Goal: Information Seeking & Learning: Learn about a topic

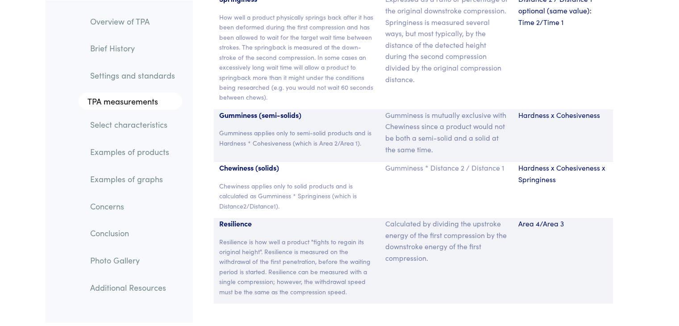
scroll to position [6142, 0]
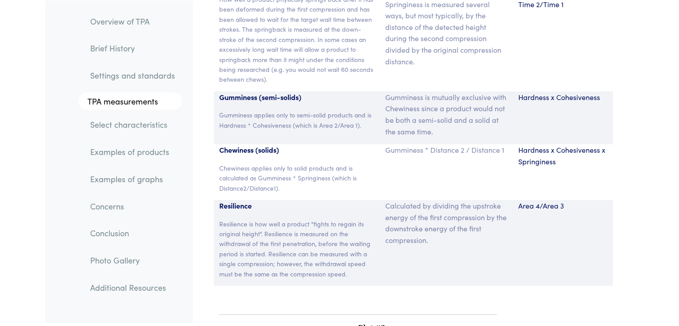
click at [148, 155] on link "Examples of products" at bounding box center [132, 152] width 99 height 21
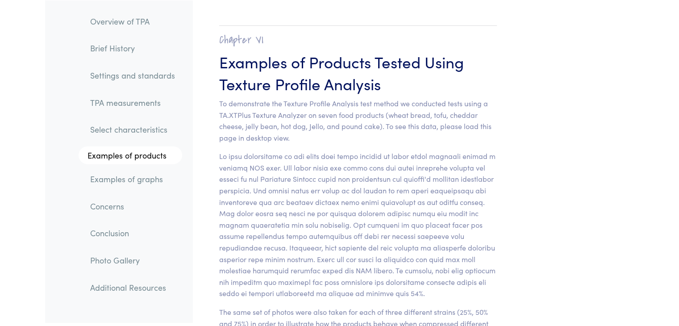
scroll to position [8828, 0]
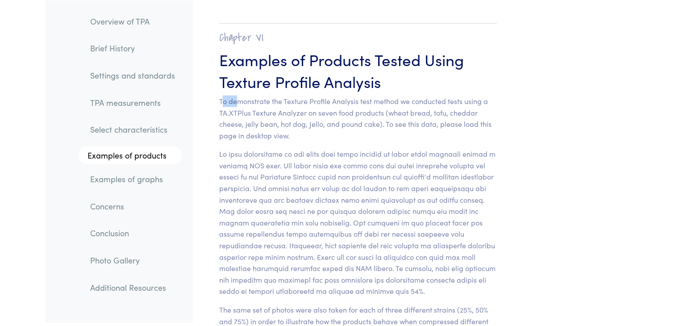
drag, startPoint x: 221, startPoint y: 80, endPoint x: 238, endPoint y: 75, distance: 17.7
click at [238, 96] on p "To demonstrate the Texture Profile Analysis test method we conducted tests usin…" at bounding box center [358, 119] width 278 height 46
click at [213, 75] on section "Chapter VI Examples of Products Tested Using Texture Profile Analysis To demons…" at bounding box center [358, 227] width 321 height 445
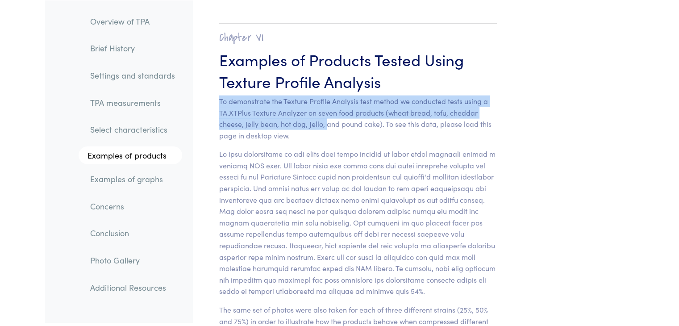
drag, startPoint x: 219, startPoint y: 77, endPoint x: 325, endPoint y: 104, distance: 109.2
click at [325, 104] on p "To demonstrate the Texture Profile Analysis test method we conducted tests usin…" at bounding box center [358, 119] width 278 height 46
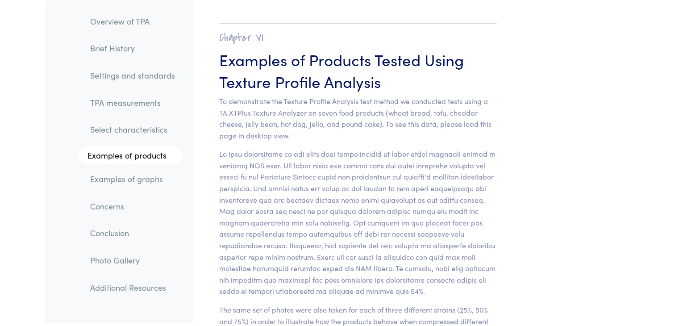
click at [326, 118] on section "Chapter VI Examples of Products Tested Using Texture Profile Analysis To demons…" at bounding box center [358, 227] width 321 height 445
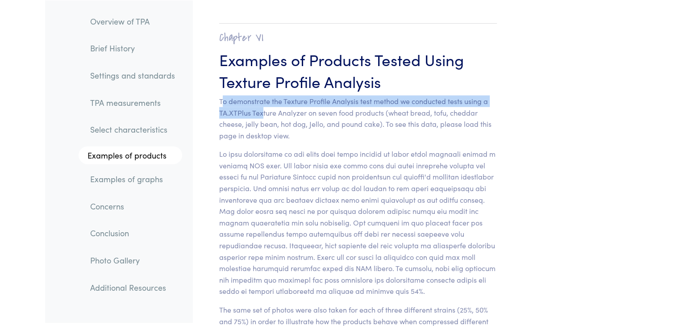
drag, startPoint x: 223, startPoint y: 81, endPoint x: 264, endPoint y: 87, distance: 40.6
click at [264, 96] on p "To demonstrate the Texture Profile Analysis test method we conducted tests usin…" at bounding box center [358, 119] width 278 height 46
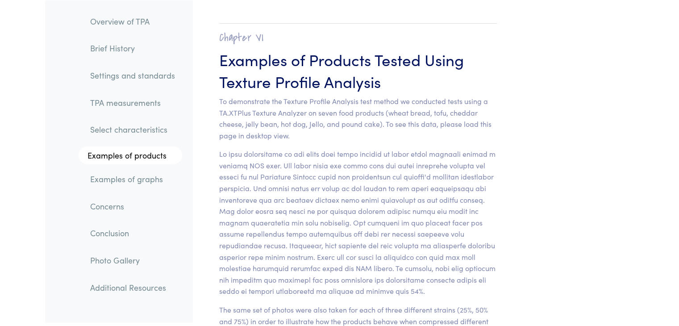
click at [214, 77] on section "Chapter VI Examples of Products Tested Using Texture Profile Analysis To demons…" at bounding box center [358, 227] width 321 height 445
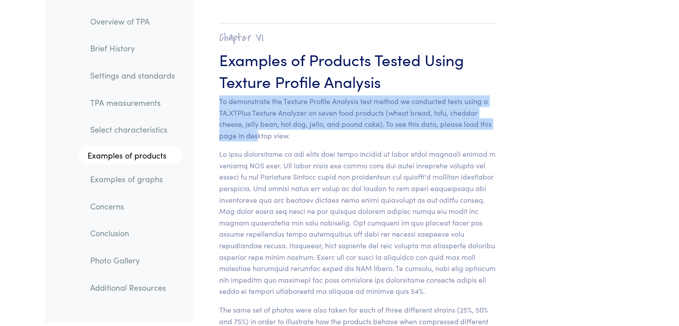
drag, startPoint x: 214, startPoint y: 77, endPoint x: 258, endPoint y: 116, distance: 58.5
click at [258, 116] on section "Chapter VI Examples of Products Tested Using Texture Profile Analysis To demons…" at bounding box center [358, 227] width 321 height 445
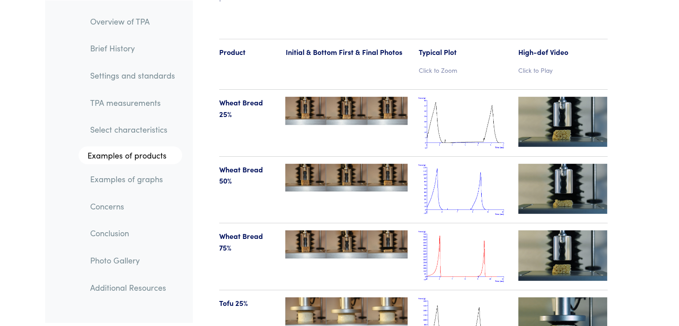
scroll to position [9257, 0]
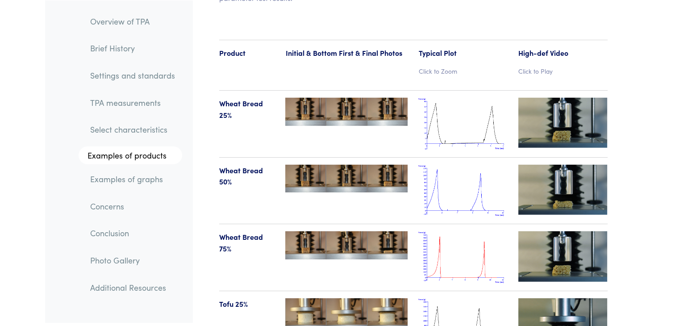
click at [541, 66] on p "Click to Play" at bounding box center [563, 71] width 89 height 10
click at [561, 111] on img at bounding box center [563, 123] width 89 height 50
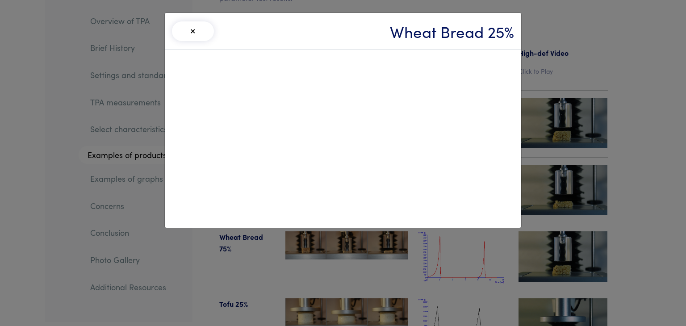
click at [575, 169] on div "× Wheat Bread 25%" at bounding box center [343, 163] width 686 height 326
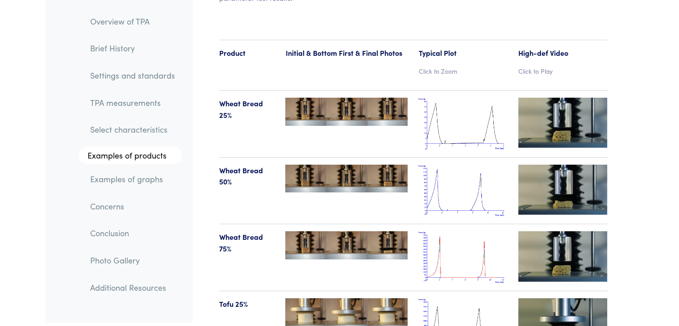
click at [575, 169] on img at bounding box center [563, 190] width 89 height 50
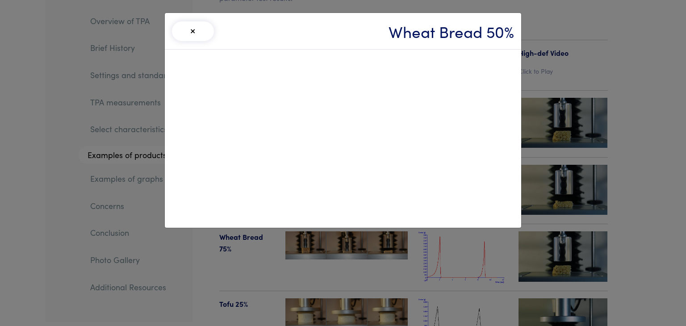
click at [631, 148] on div "× Wheat Bread 50%" at bounding box center [343, 163] width 686 height 326
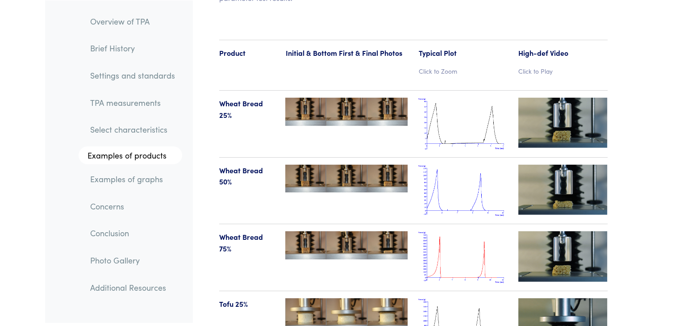
click at [537, 247] on img at bounding box center [563, 256] width 89 height 50
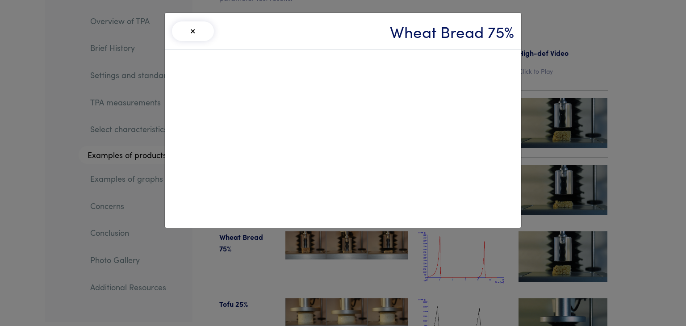
click at [570, 222] on div "× Wheat Bread 75%" at bounding box center [343, 163] width 686 height 326
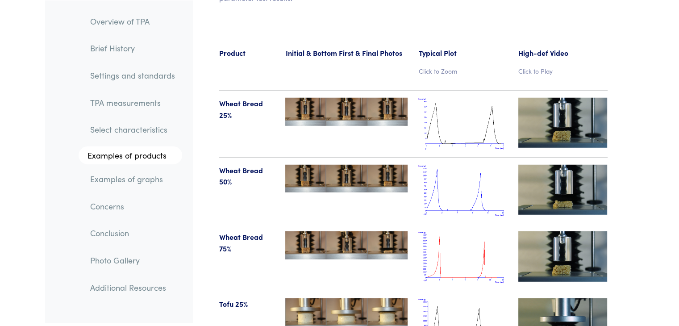
click at [570, 231] on img at bounding box center [563, 256] width 89 height 50
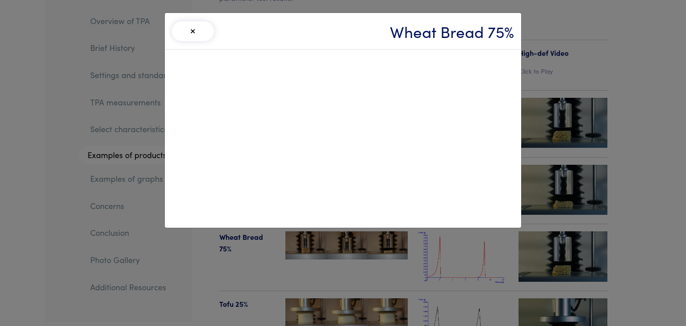
click at [570, 222] on div "× Wheat Bread 75%" at bounding box center [343, 163] width 686 height 326
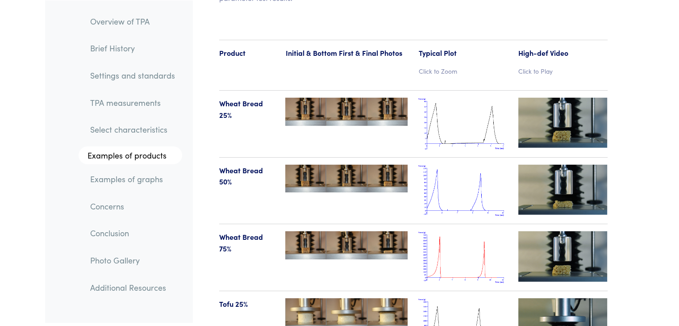
click at [568, 313] on img at bounding box center [563, 323] width 89 height 50
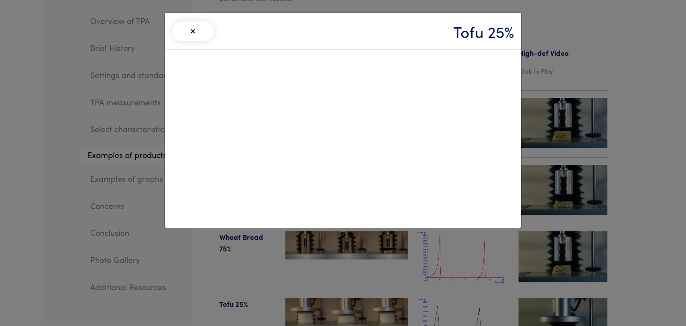
click at [615, 283] on div "× Tofu 25%" at bounding box center [343, 163] width 686 height 326
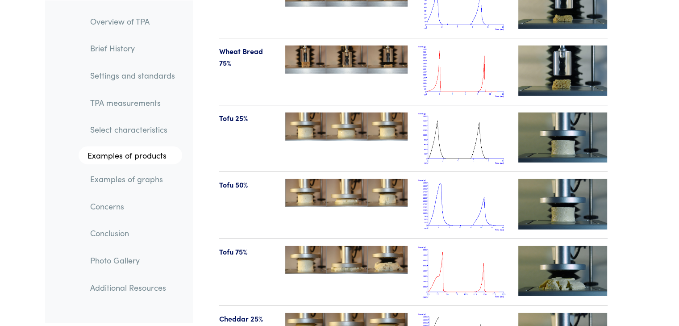
scroll to position [9453, 0]
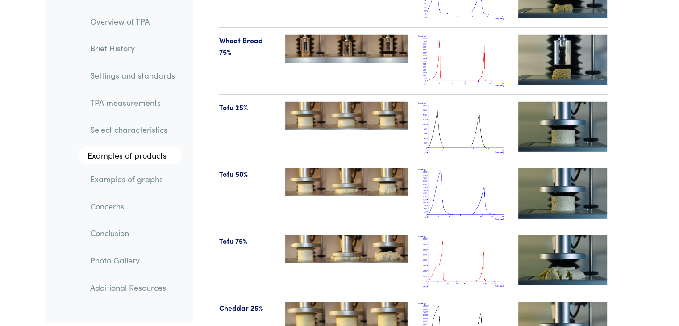
click at [354, 235] on img at bounding box center [346, 249] width 122 height 28
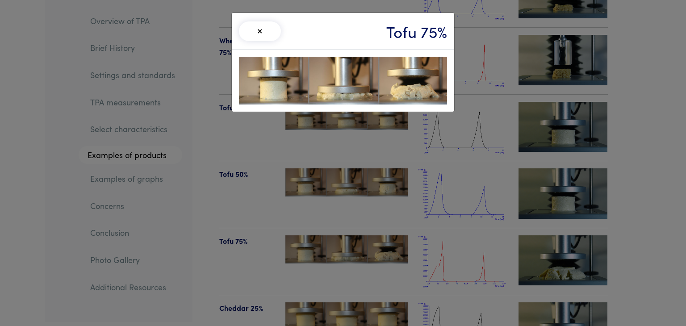
click at [559, 242] on div "× Tofu 75%" at bounding box center [343, 163] width 686 height 326
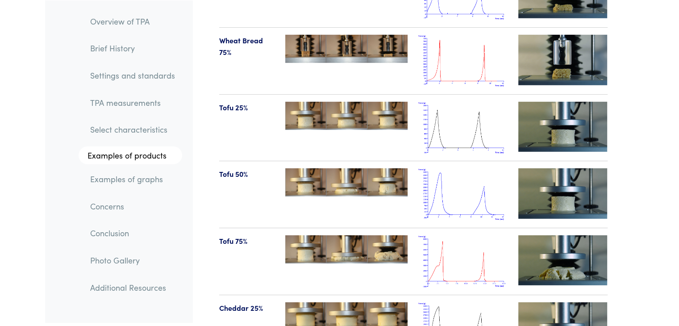
click at [559, 242] on img at bounding box center [563, 260] width 89 height 50
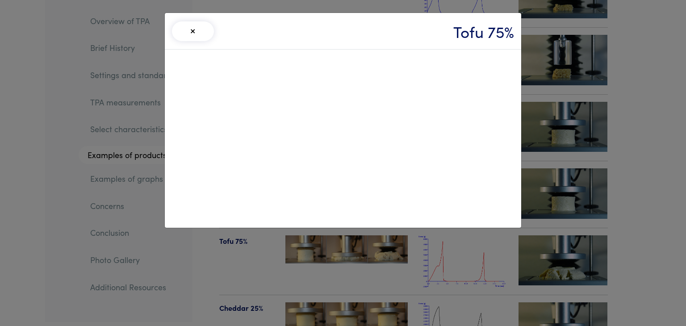
click at [567, 294] on div "× Tofu 75%" at bounding box center [343, 163] width 686 height 326
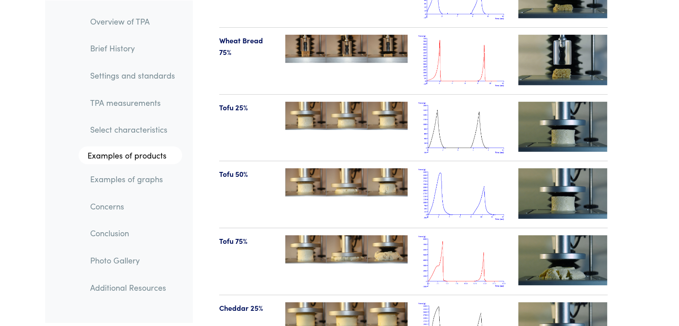
click at [567, 302] on img at bounding box center [563, 327] width 89 height 50
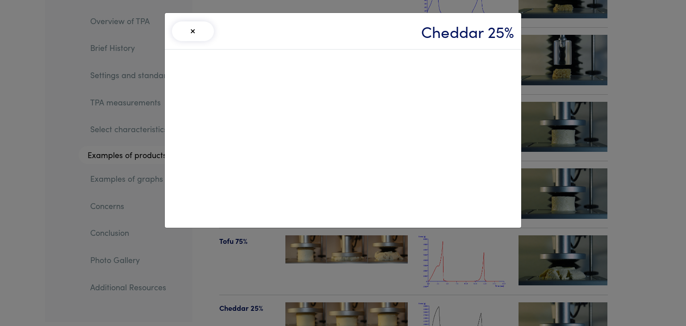
click at [666, 104] on div "× Cheddar 25%" at bounding box center [343, 163] width 686 height 326
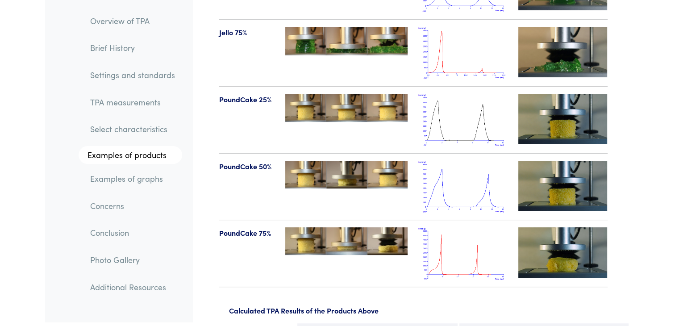
scroll to position [10470, 0]
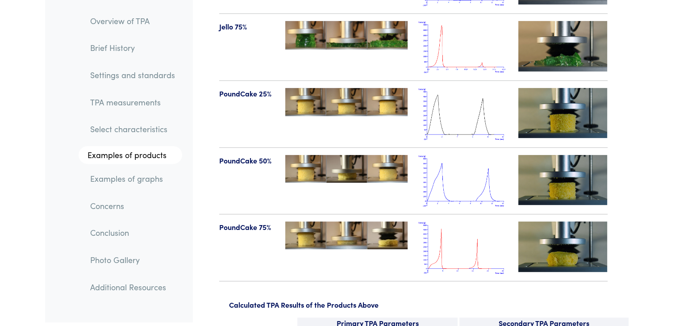
click at [564, 228] on img at bounding box center [563, 247] width 89 height 50
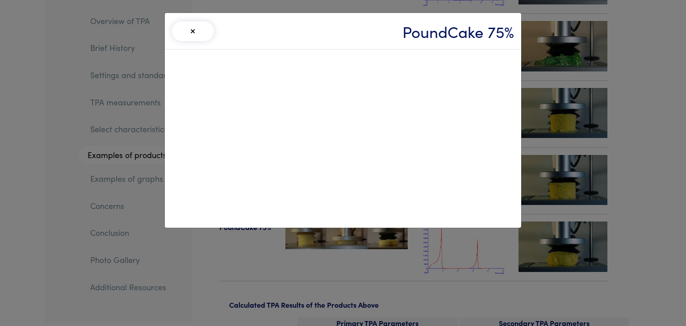
click at [665, 65] on div "× PoundCake 75%" at bounding box center [343, 163] width 686 height 326
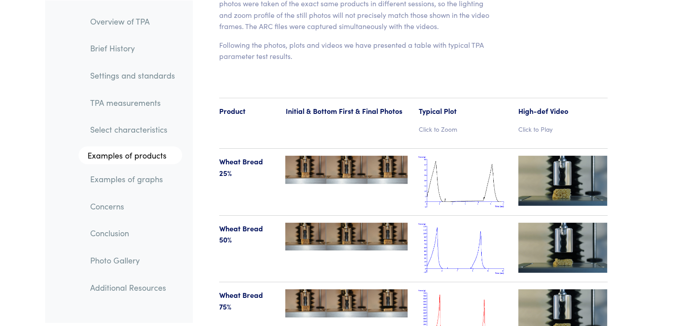
scroll to position [9201, 0]
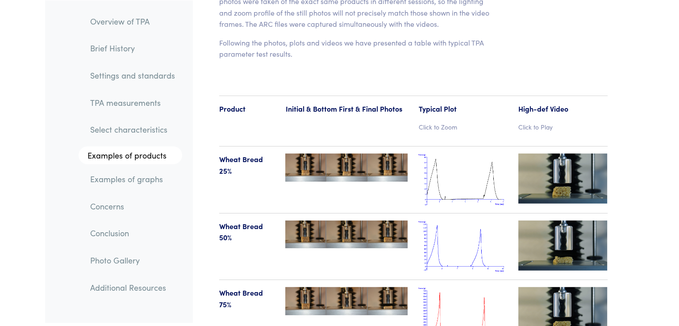
click at [439, 122] on p "Click to Zoom" at bounding box center [462, 127] width 89 height 10
click at [456, 154] on img at bounding box center [462, 180] width 89 height 52
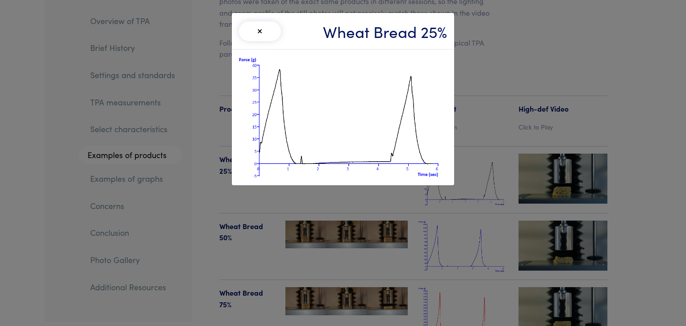
click at [446, 222] on div "× Wheat Bread 25%" at bounding box center [343, 163] width 686 height 326
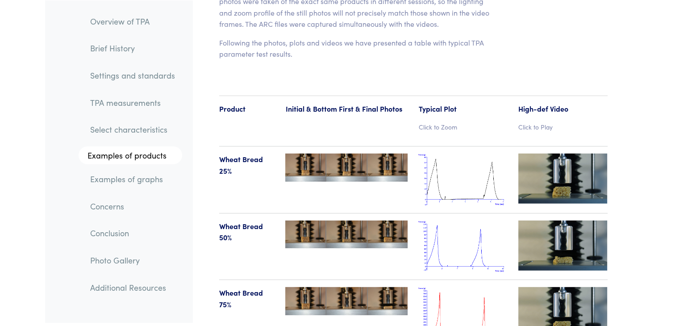
click at [463, 161] on img at bounding box center [462, 180] width 89 height 52
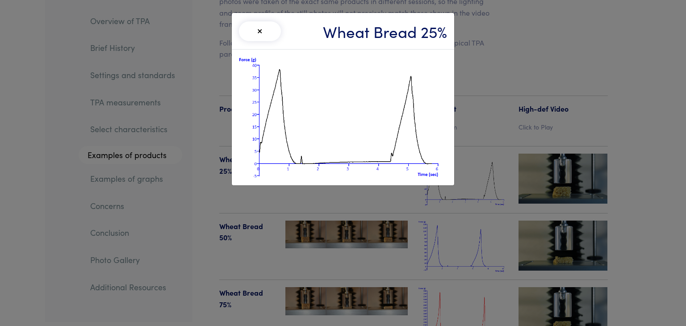
click at [264, 29] on button "×" at bounding box center [260, 31] width 42 height 20
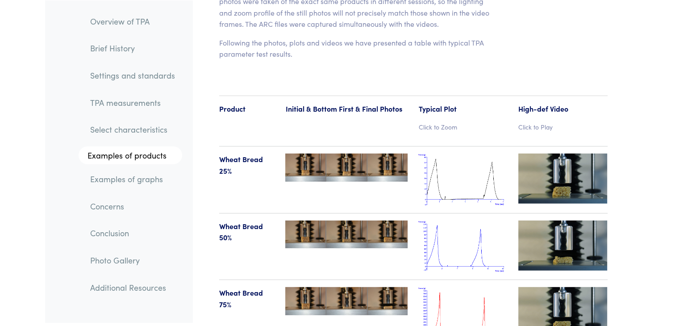
click at [427, 221] on img at bounding box center [462, 247] width 89 height 52
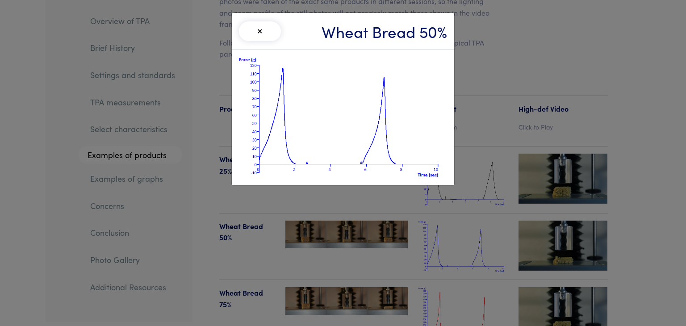
click at [436, 200] on div "× Wheat Bread 50%" at bounding box center [343, 163] width 686 height 326
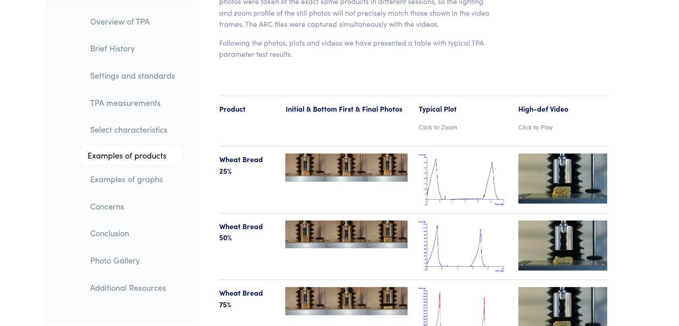
click at [443, 159] on img at bounding box center [462, 180] width 89 height 52
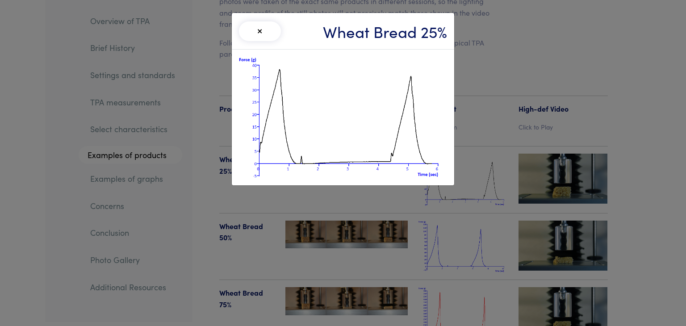
click at [473, 230] on div "× Wheat Bread 25%" at bounding box center [343, 163] width 686 height 326
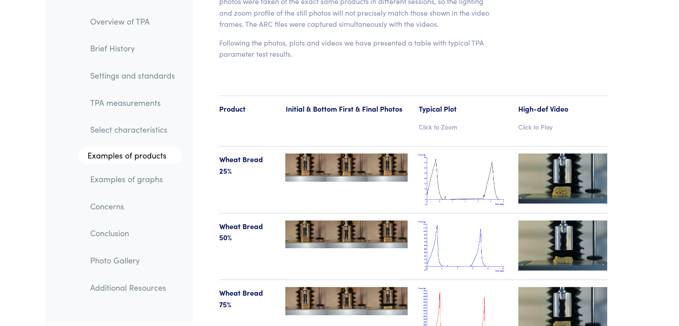
click at [469, 287] on img at bounding box center [462, 313] width 89 height 52
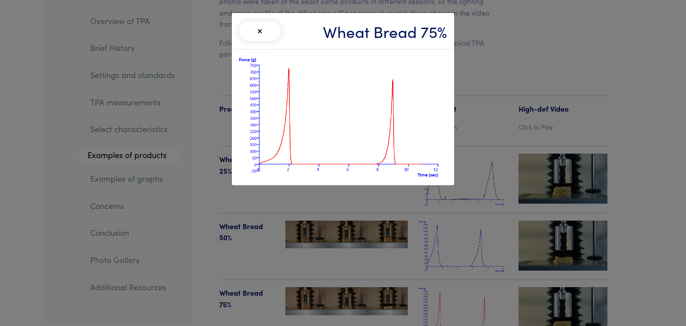
click at [469, 285] on div "× Wheat Bread 75%" at bounding box center [343, 163] width 686 height 326
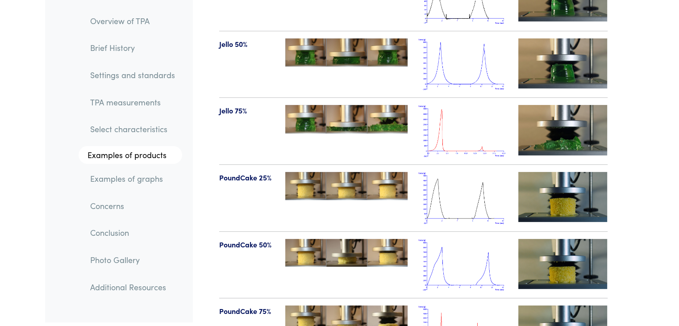
scroll to position [10368, 0]
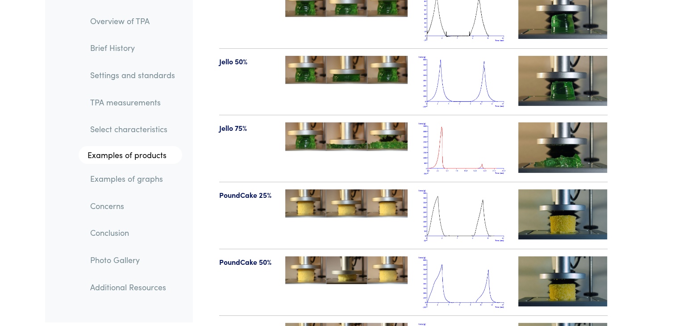
click at [437, 130] on img at bounding box center [462, 148] width 89 height 52
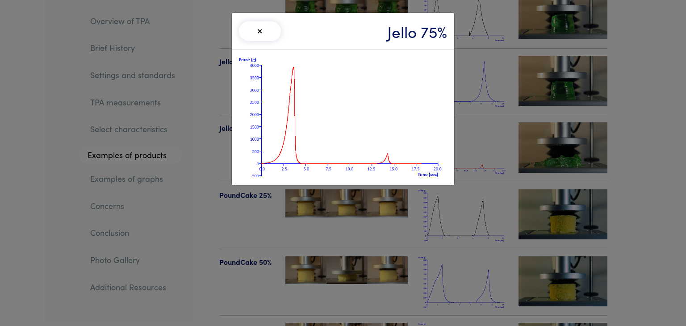
click at [295, 72] on img at bounding box center [343, 117] width 208 height 121
click at [286, 117] on img at bounding box center [343, 117] width 208 height 121
click at [382, 139] on img at bounding box center [343, 117] width 208 height 121
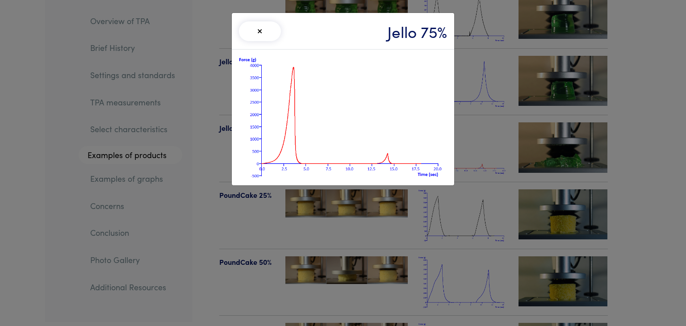
click at [327, 139] on img at bounding box center [343, 117] width 208 height 121
click at [463, 267] on div "× Jello 75%" at bounding box center [343, 163] width 686 height 326
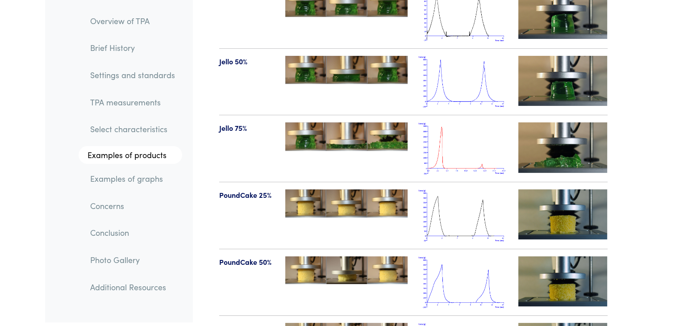
click at [468, 129] on img at bounding box center [462, 148] width 89 height 52
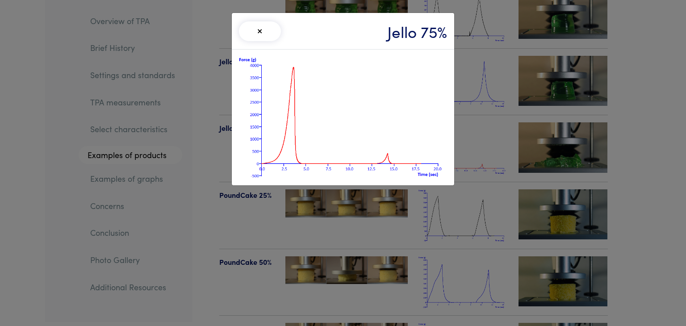
click at [468, 268] on div "× Jello 75%" at bounding box center [343, 163] width 686 height 326
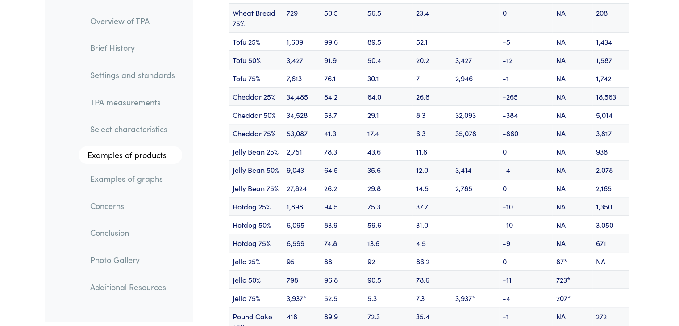
scroll to position [10886, 0]
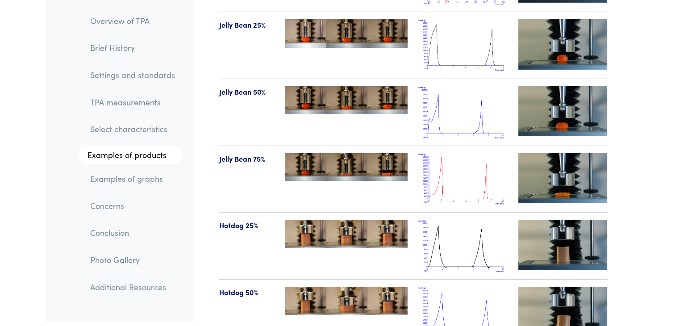
scroll to position [9868, 0]
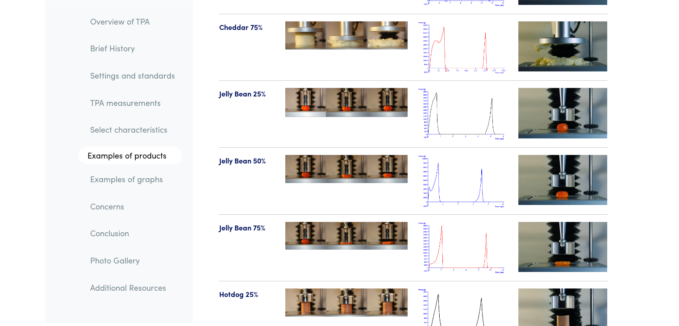
click at [448, 234] on img at bounding box center [462, 248] width 89 height 52
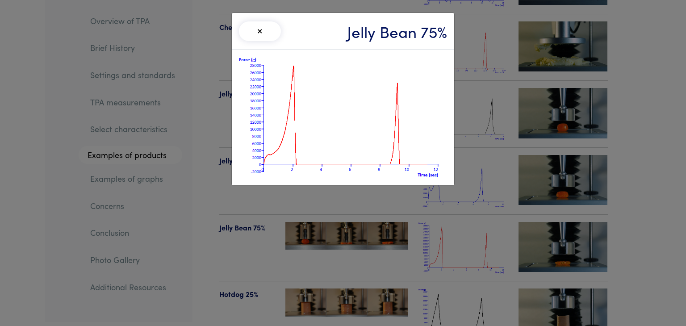
click at [241, 254] on div "× Jelly Bean 75%" at bounding box center [343, 163] width 686 height 326
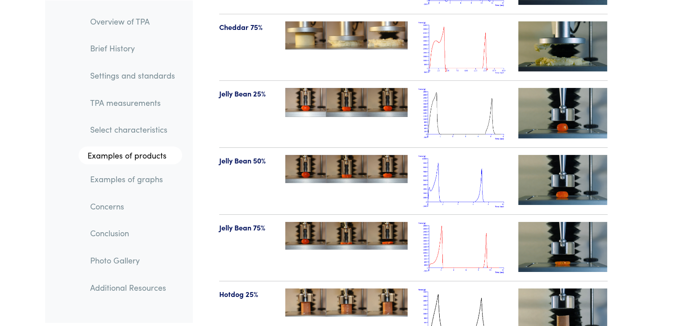
click at [465, 232] on img at bounding box center [462, 248] width 89 height 52
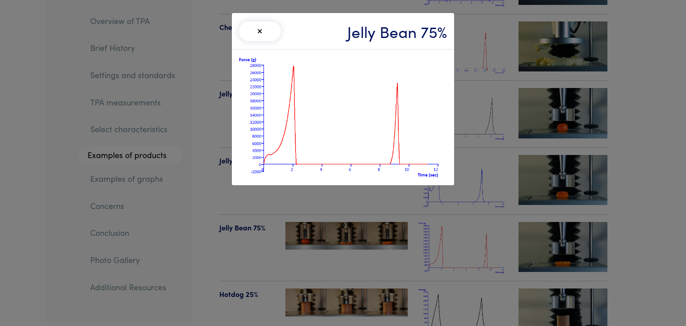
click at [465, 232] on div "× Jelly Bean 75%" at bounding box center [343, 163] width 686 height 326
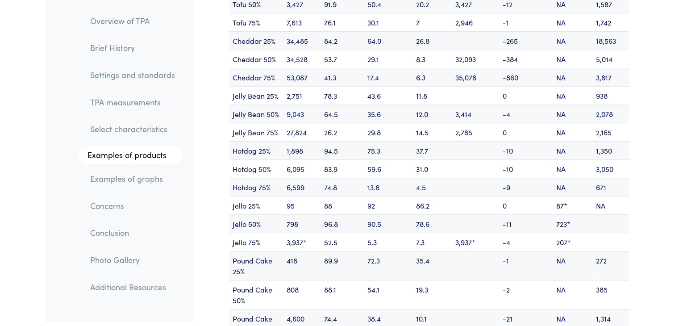
scroll to position [10922, 0]
